Goal: Task Accomplishment & Management: Manage account settings

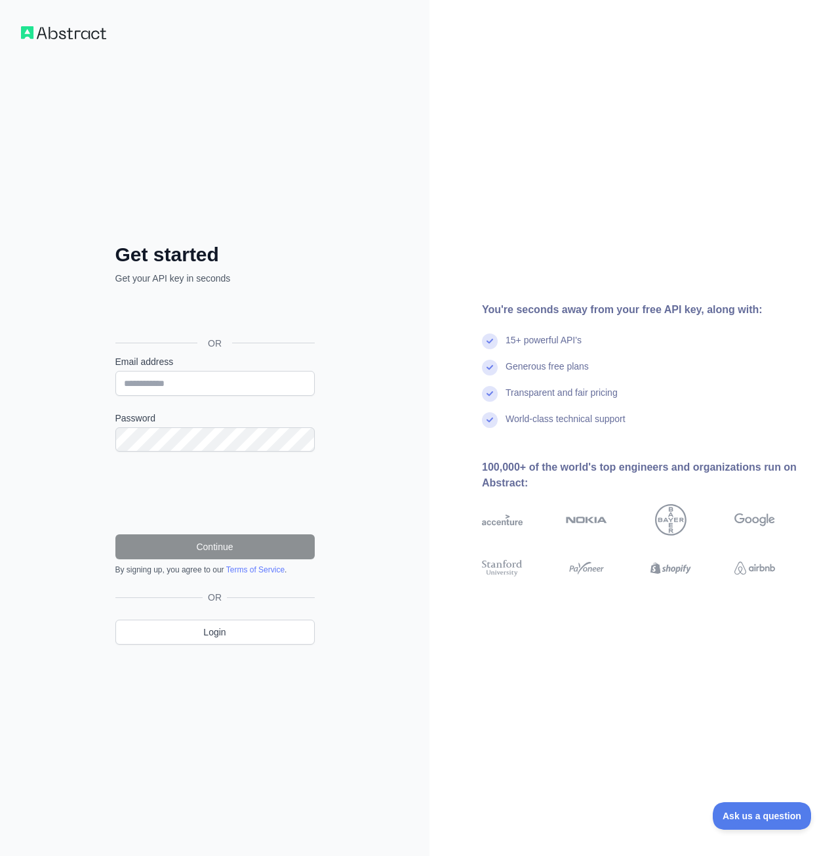
drag, startPoint x: 463, startPoint y: 320, endPoint x: 314, endPoint y: 315, distance: 149.0
click at [424, 316] on div "Get started Get your API key in seconds OR Email address Password Continue By s…" at bounding box center [419, 428] width 838 height 856
click at [247, 268] on div "Get started Get your API key in seconds OR Email address Password Continue By s…" at bounding box center [215, 454] width 252 height 423
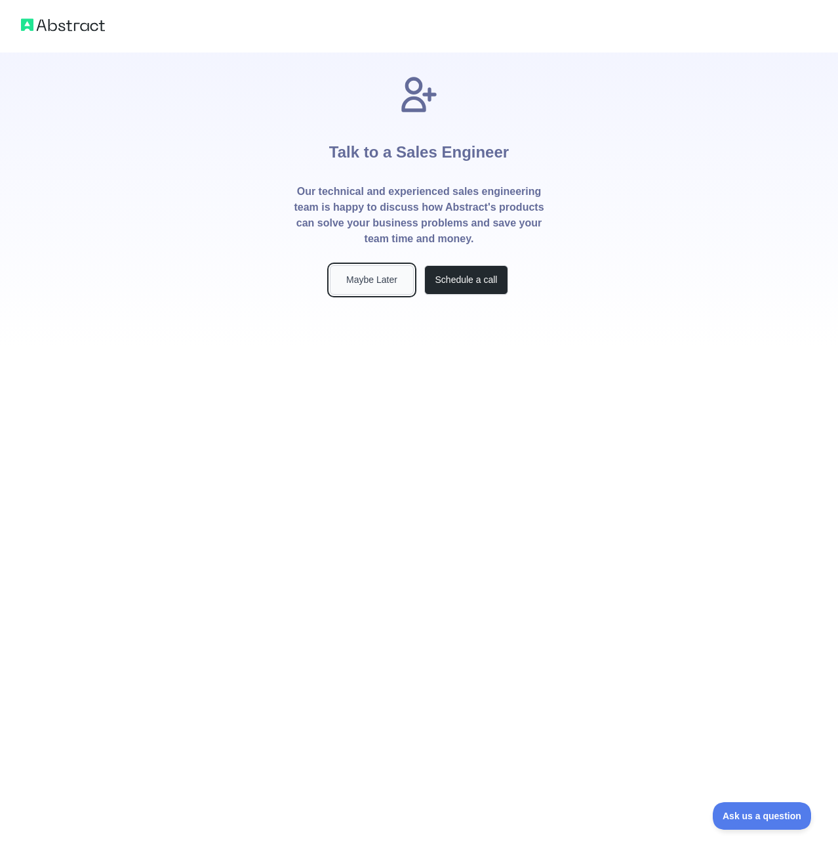
click at [382, 280] on button "Maybe Later" at bounding box center [372, 280] width 84 height 30
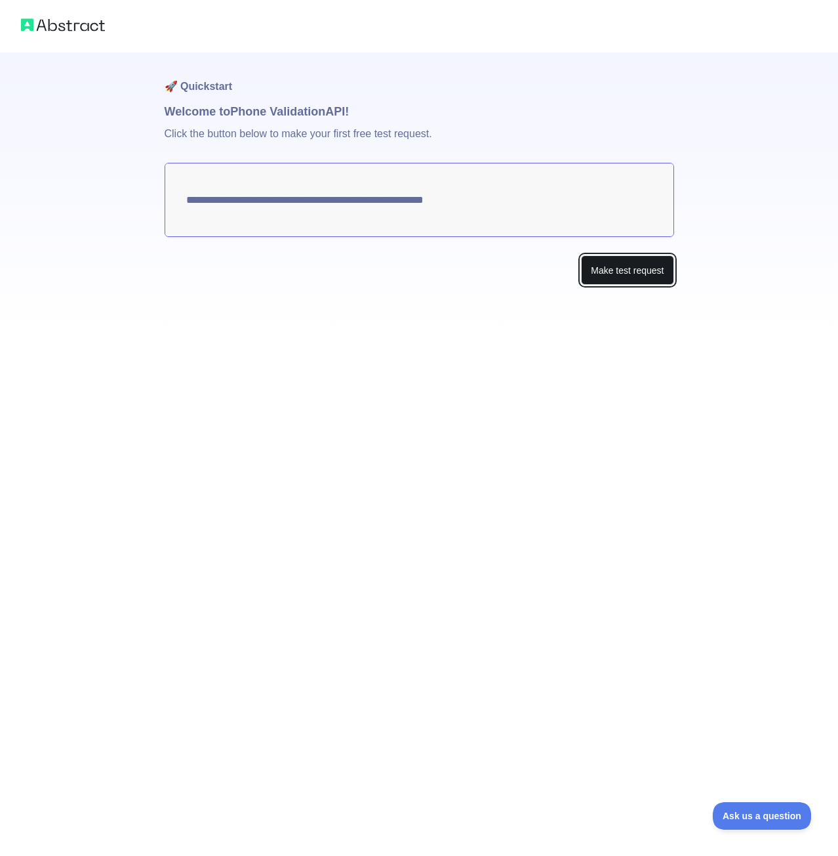
click at [625, 271] on button "Make test request" at bounding box center [627, 270] width 93 height 30
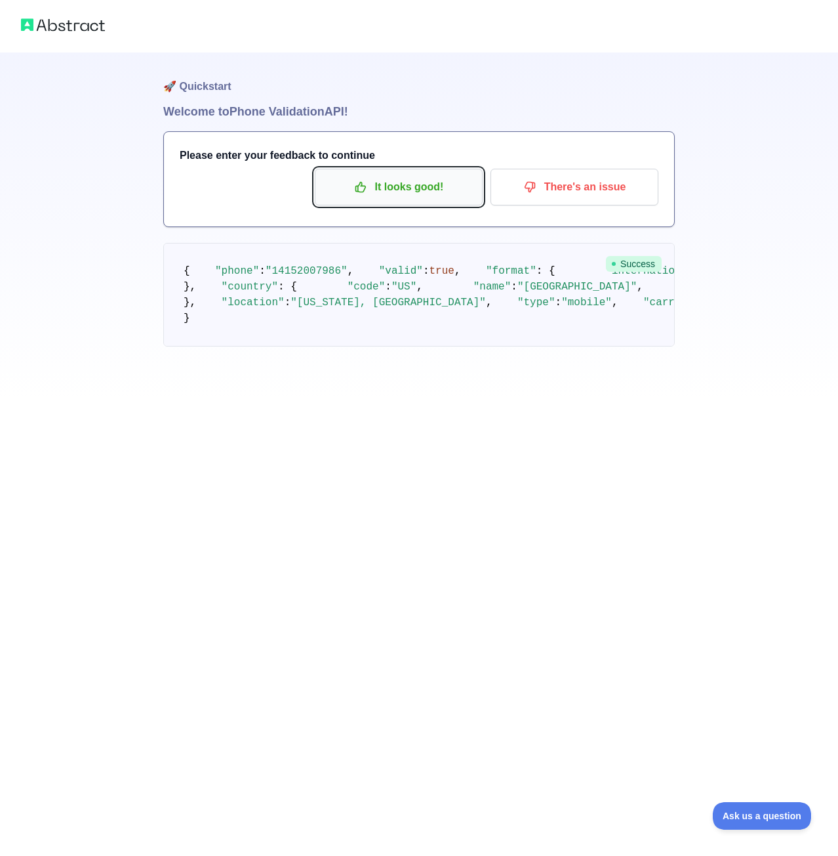
click at [386, 186] on p "It looks good!" at bounding box center [399, 187] width 148 height 22
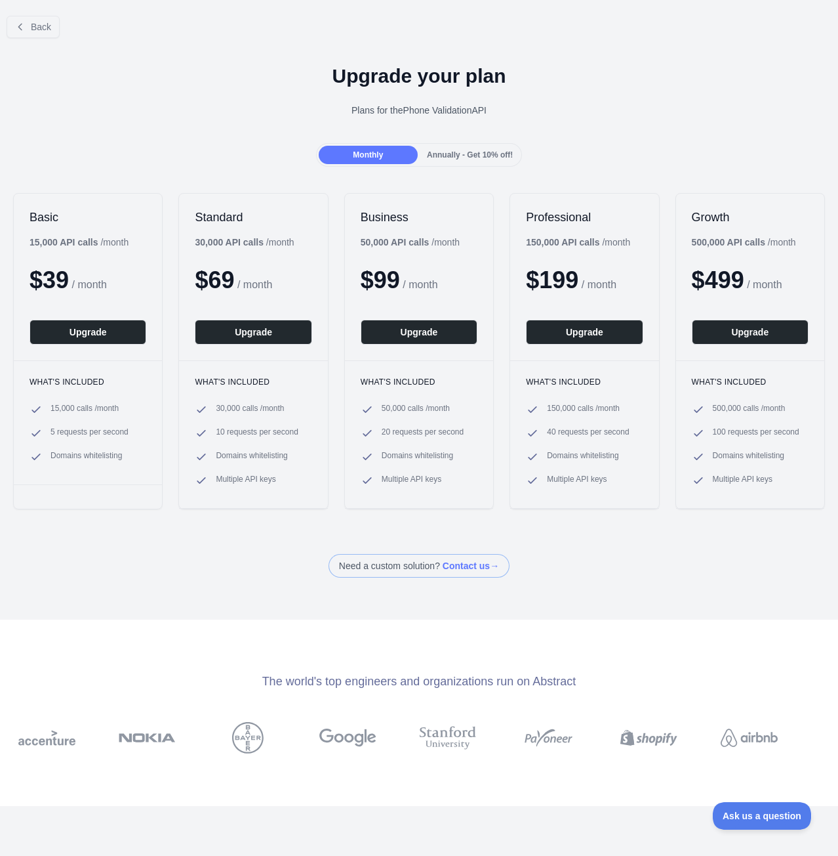
click at [171, 190] on div "Basic 15,000 API calls / month $ 39 / month Upgrade What's included 15,000 call…" at bounding box center [419, 351] width 838 height 342
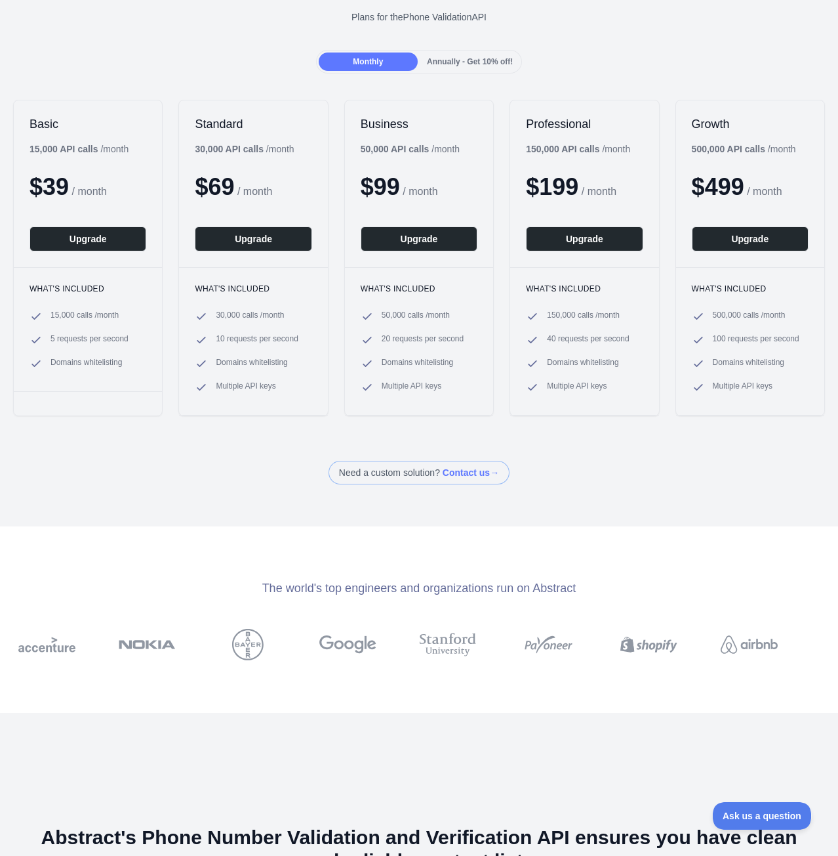
scroll to position [96, 0]
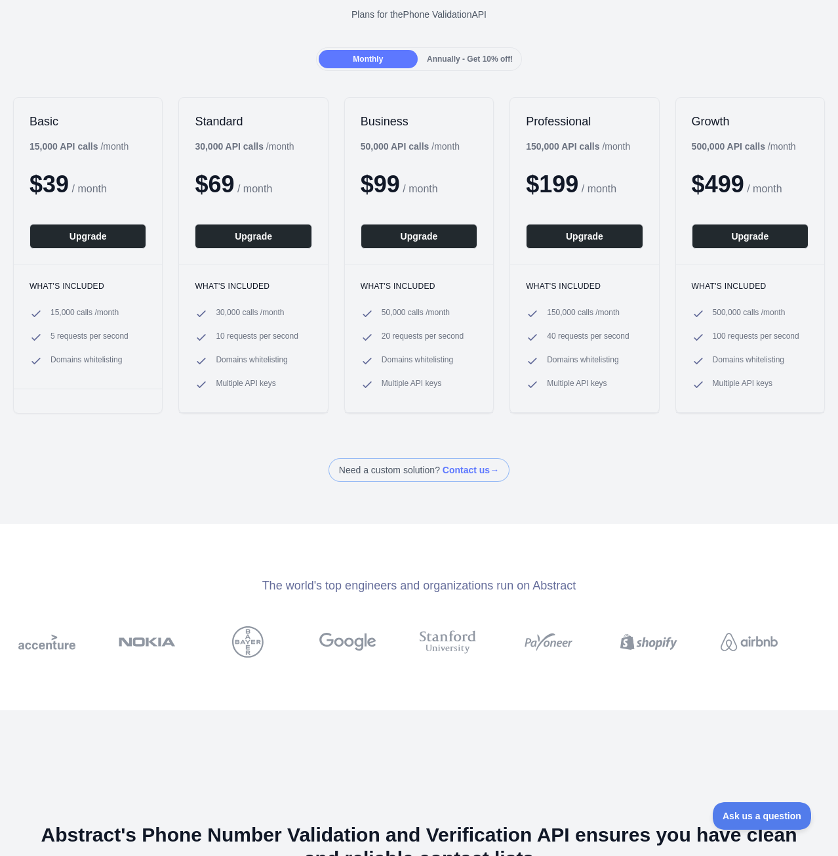
click at [171, 190] on div "Basic 15,000 API calls / month $ 39 / month Upgrade What's included 15,000 call…" at bounding box center [419, 255] width 838 height 342
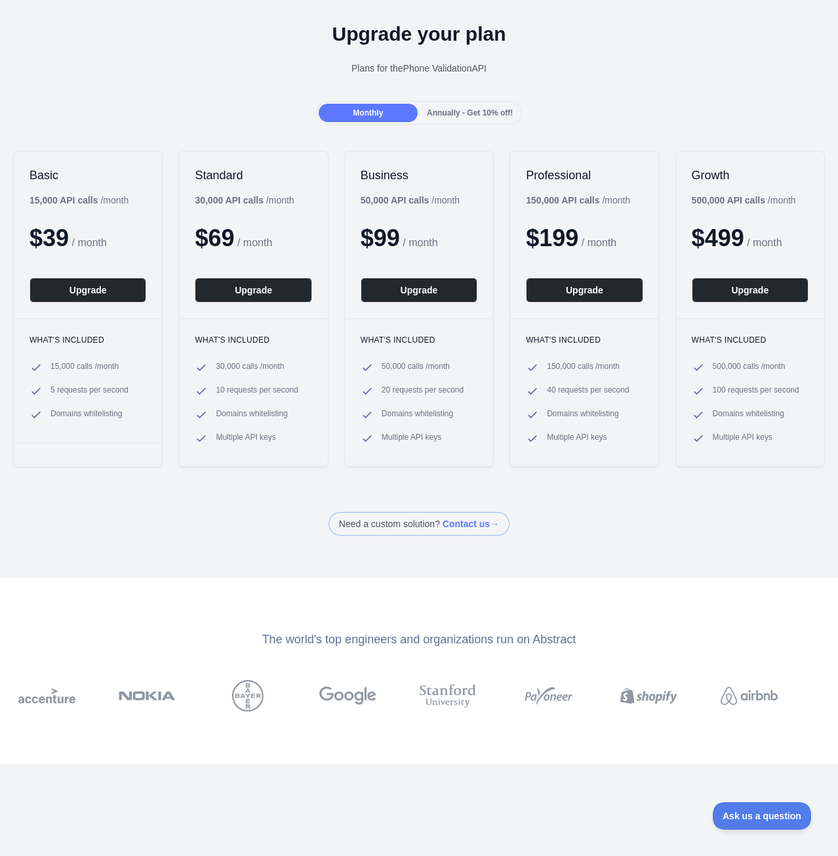
scroll to position [0, 0]
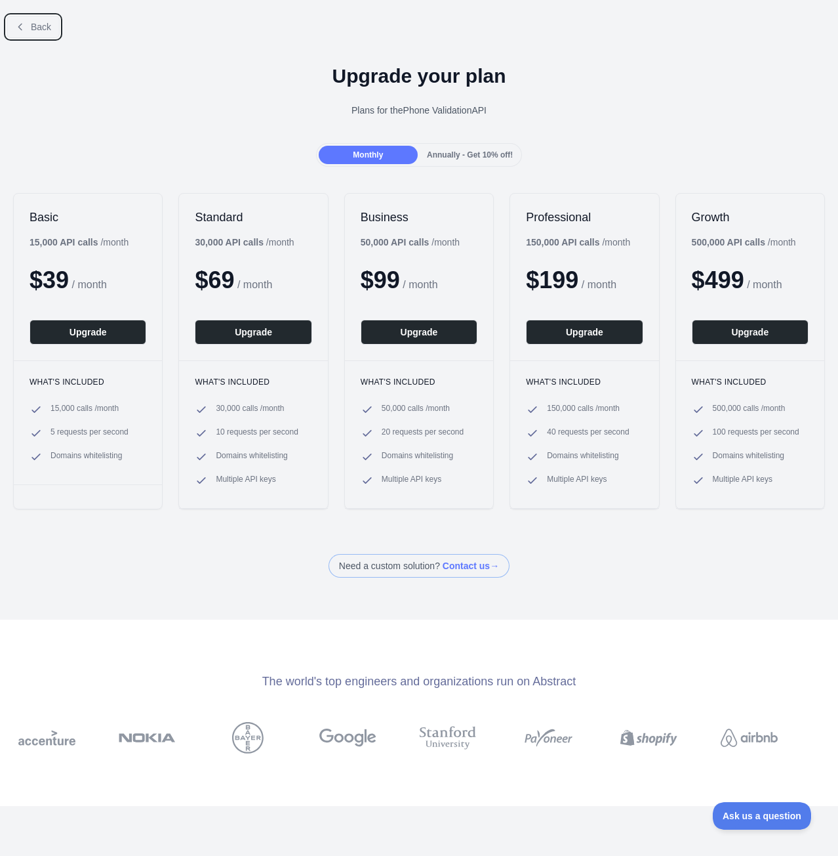
click at [34, 18] on button "Back" at bounding box center [33, 27] width 53 height 22
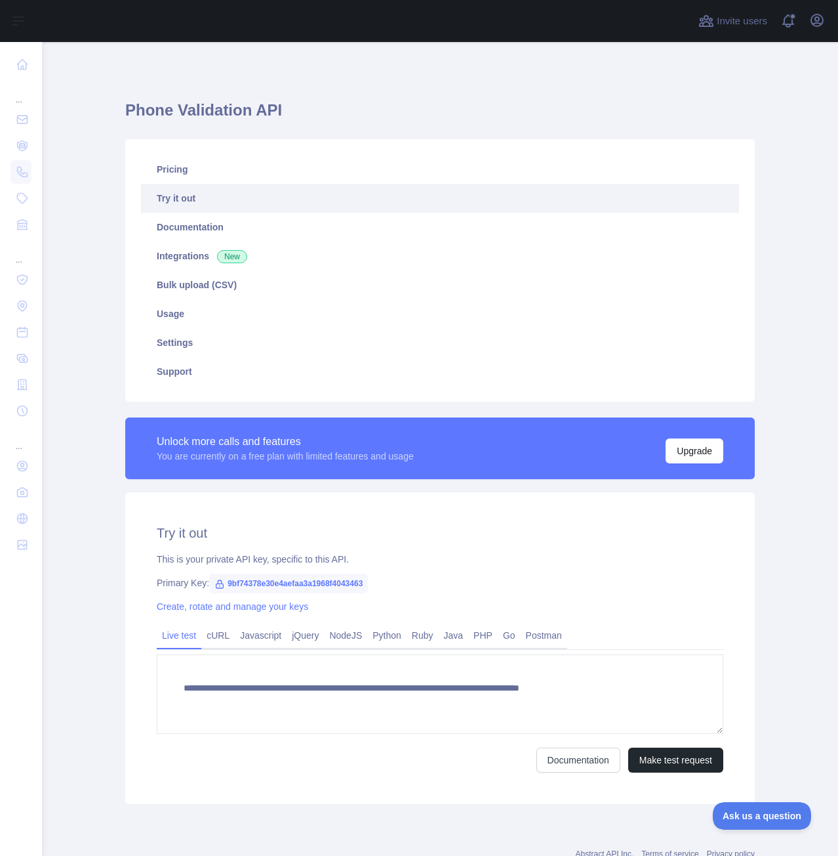
click at [353, 559] on div "This is your private API key, specific to this API." at bounding box center [440, 558] width 567 height 13
click at [346, 587] on span "9bf74378e30e4aefaa3a1968f4043463" at bounding box center [288, 583] width 159 height 20
click at [217, 588] on icon at bounding box center [220, 584] width 7 height 8
click at [215, 585] on icon at bounding box center [220, 584] width 10 height 10
click at [203, 173] on link "Pricing" at bounding box center [440, 169] width 598 height 29
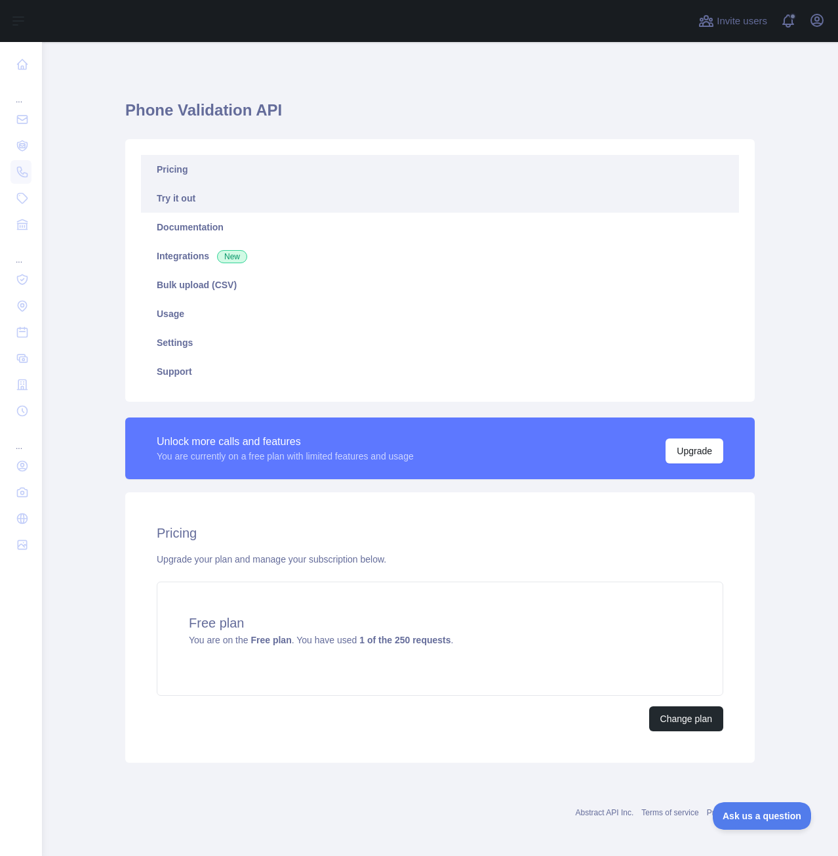
click at [207, 190] on link "Try it out" at bounding box center [440, 198] width 598 height 29
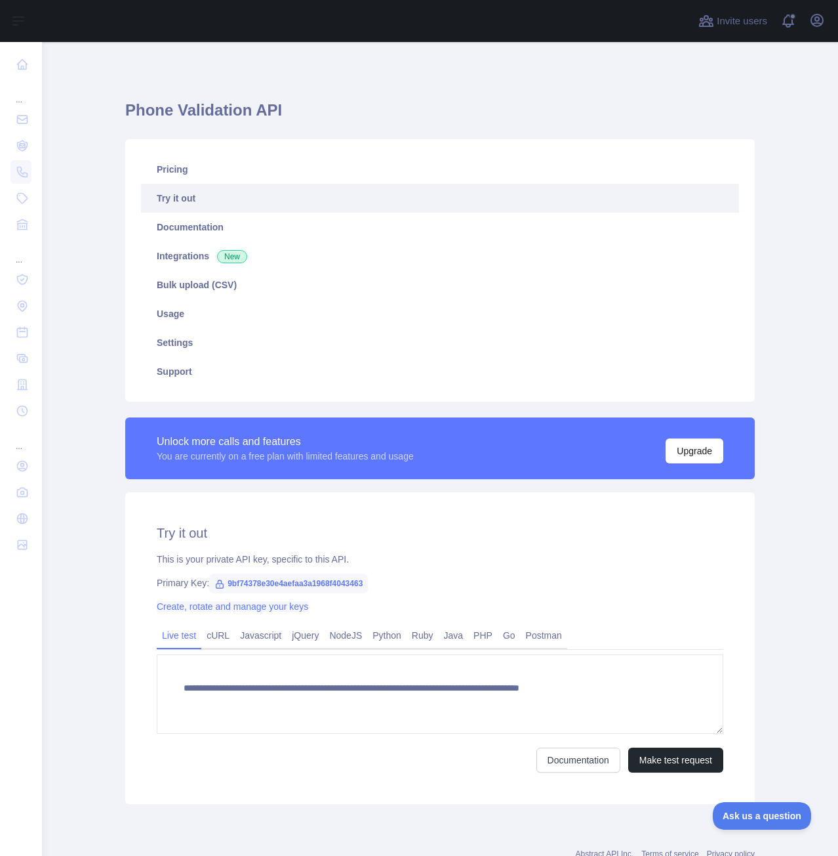
click at [276, 607] on link "Create, rotate and manage your keys" at bounding box center [233, 606] width 152 height 10
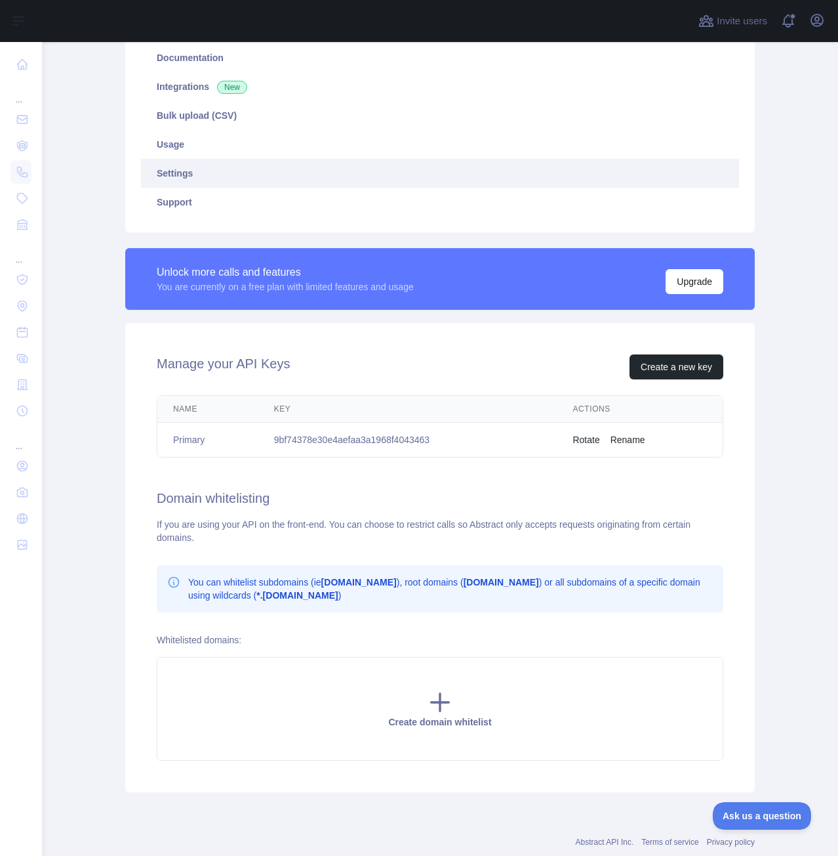
scroll to position [170, 0]
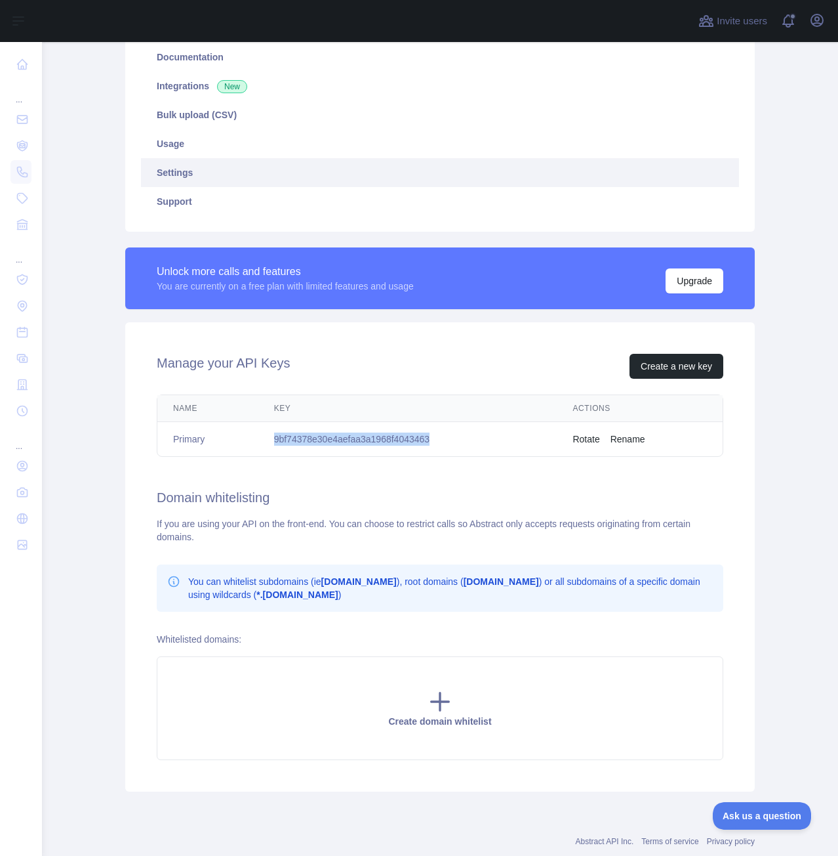
drag, startPoint x: 464, startPoint y: 431, endPoint x: 273, endPoint y: 437, distance: 191.0
click at [273, 437] on td "9bf74378e30e4aefaa3a1968f4043463" at bounding box center [407, 439] width 299 height 35
click at [323, 511] on div "Manage your API Keys Create a new key Name Key Actions Primary 9bf74378e30e4aef…" at bounding box center [440, 556] width 630 height 469
click at [464, 692] on div "Create domain whitelist" at bounding box center [440, 708] width 567 height 104
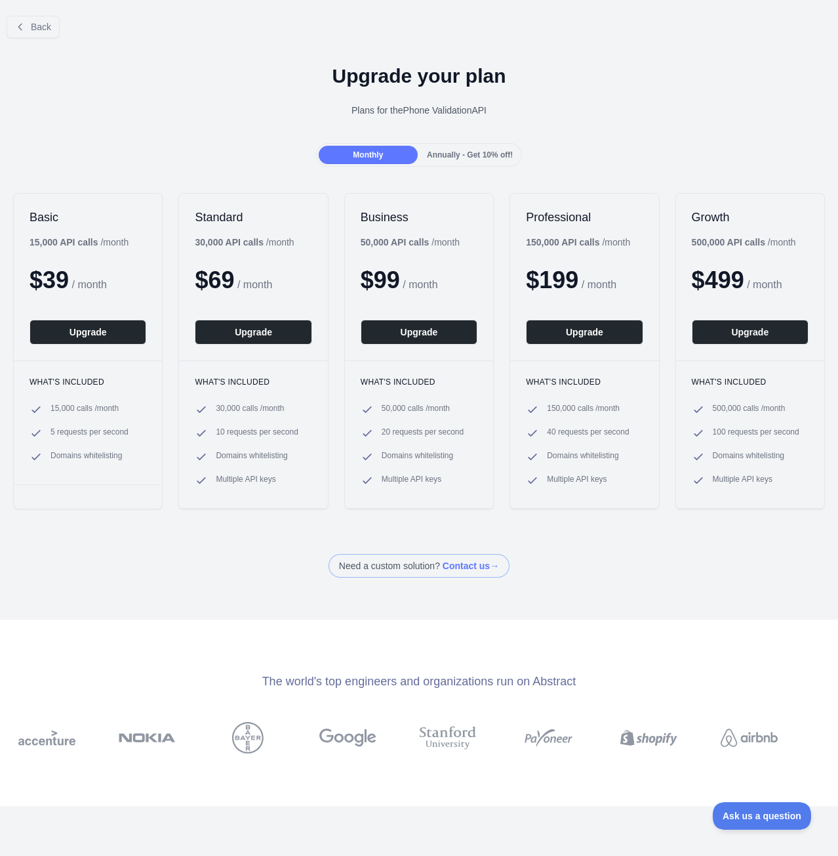
click at [104, 137] on div "Upgrade your plan Plans for the Phone Validation API" at bounding box center [419, 96] width 838 height 94
click at [436, 151] on span "Annually - Get 10% off!" at bounding box center [470, 154] width 86 height 9
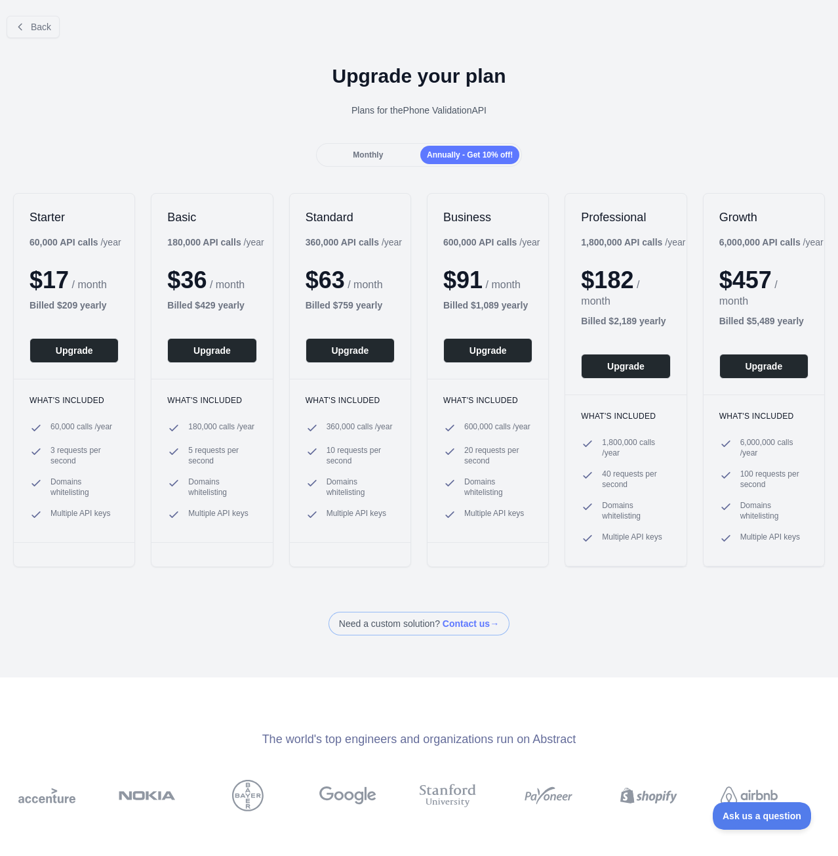
click at [377, 150] on span "Monthly" at bounding box center [368, 154] width 30 height 9
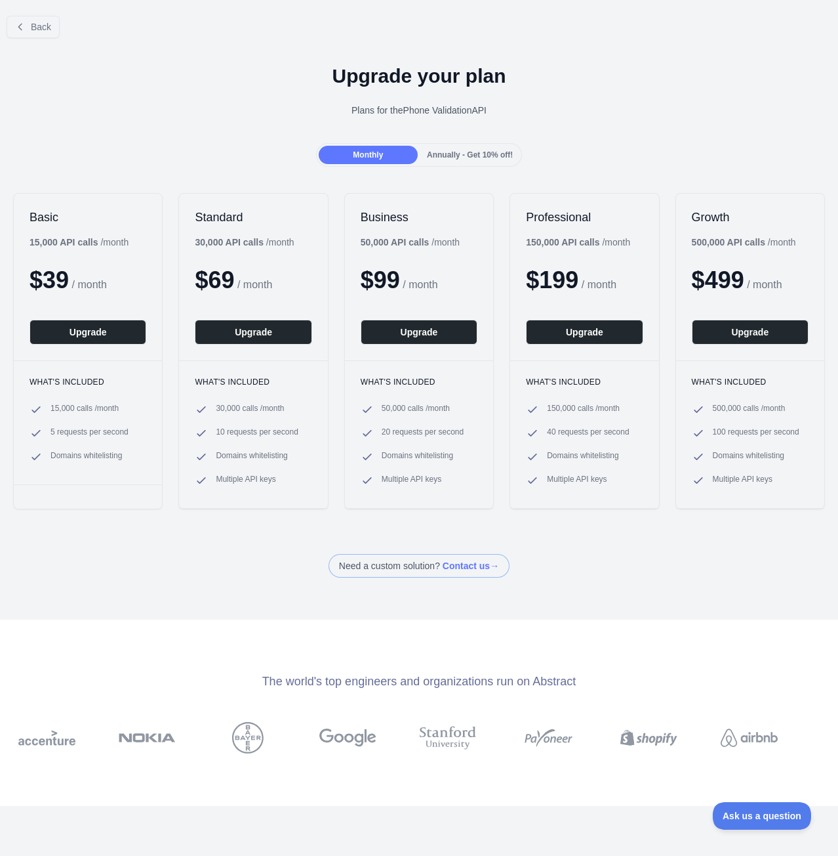
click at [455, 148] on div "Annually - Get 10% off!" at bounding box center [470, 155] width 99 height 18
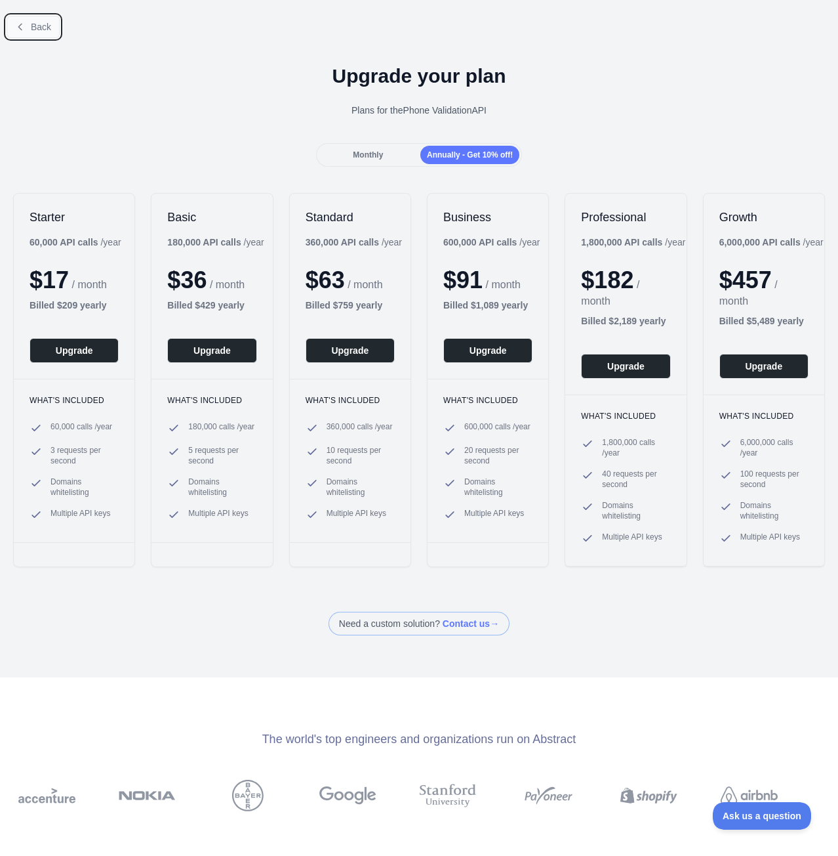
click at [38, 19] on button "Back" at bounding box center [33, 27] width 53 height 22
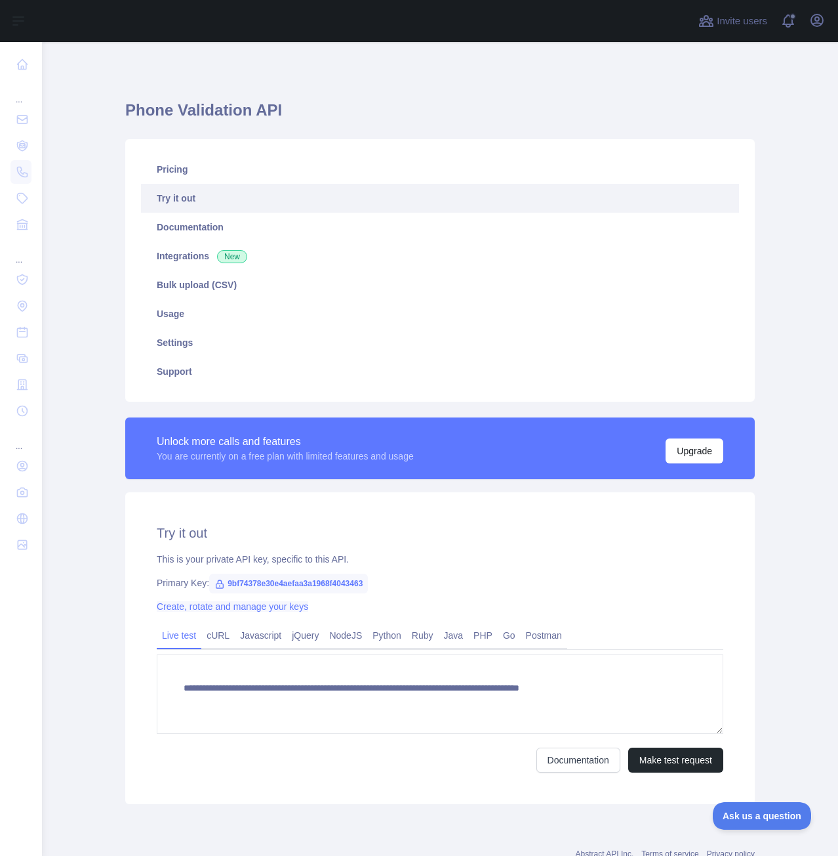
click at [274, 611] on link "Create, rotate and manage your keys" at bounding box center [233, 606] width 152 height 10
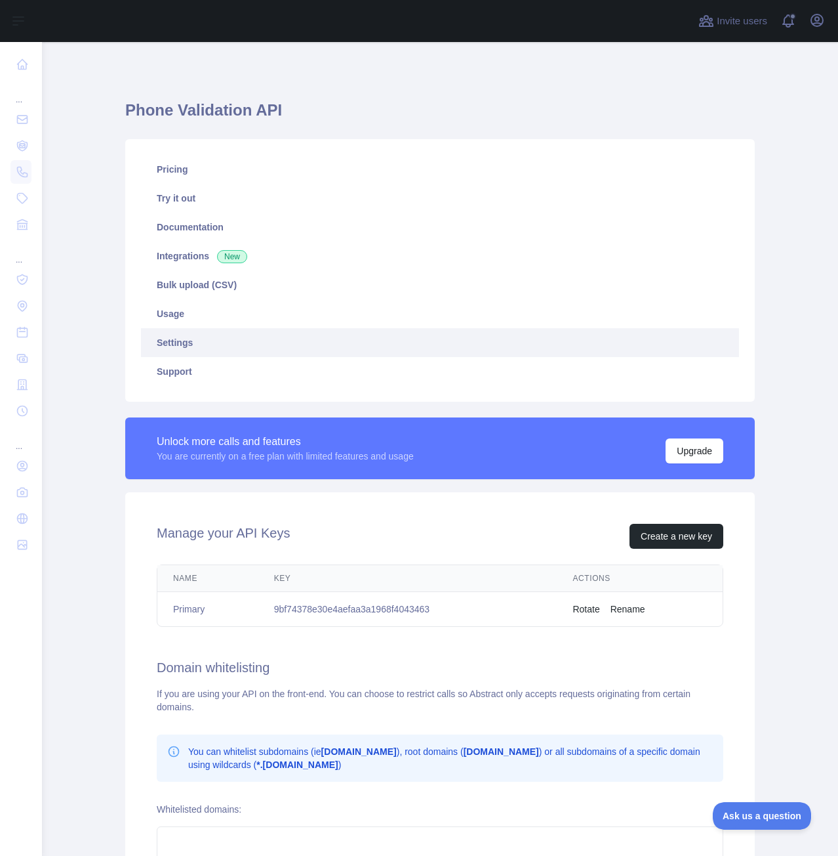
click at [395, 610] on td "9bf74378e30e4aefaa3a1968f4043463" at bounding box center [407, 609] width 299 height 35
